Goal: Find specific page/section: Find specific page/section

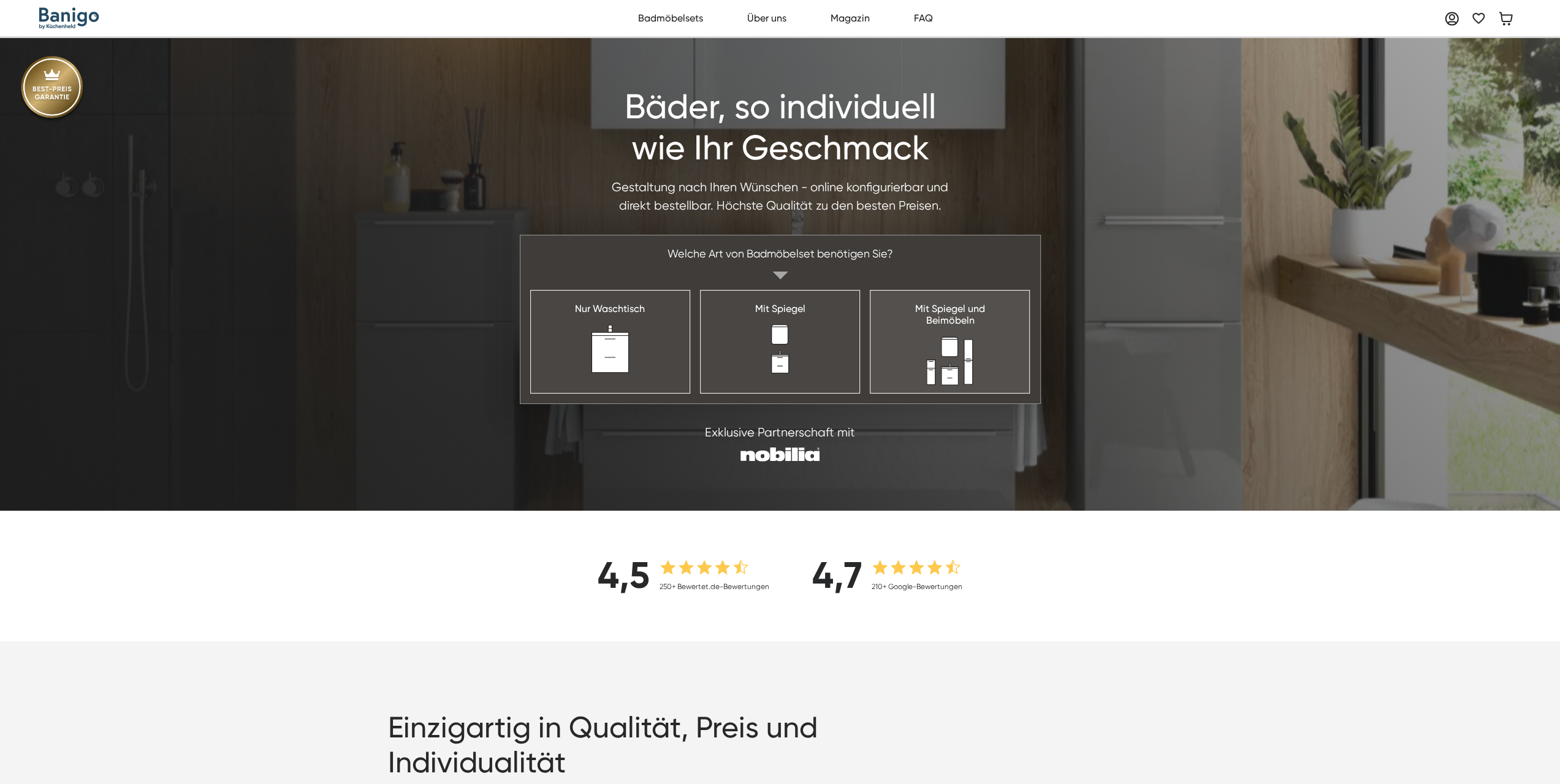
click at [961, 325] on div "Mit Spiegel und Beimöbeln" at bounding box center [949, 314] width 70 height 23
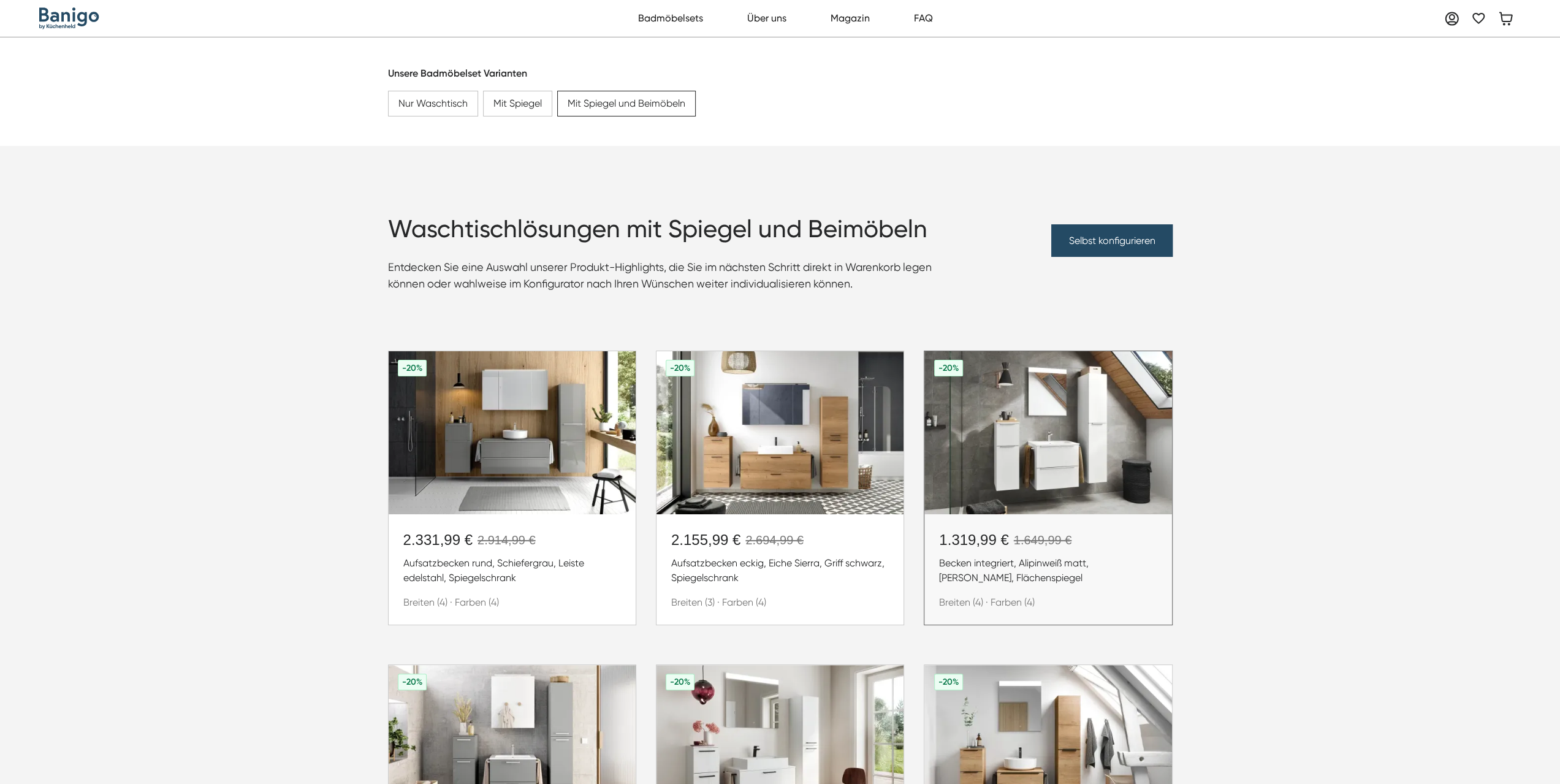
click at [962, 421] on img at bounding box center [1048, 433] width 247 height 163
